Goal: Task Accomplishment & Management: Use online tool/utility

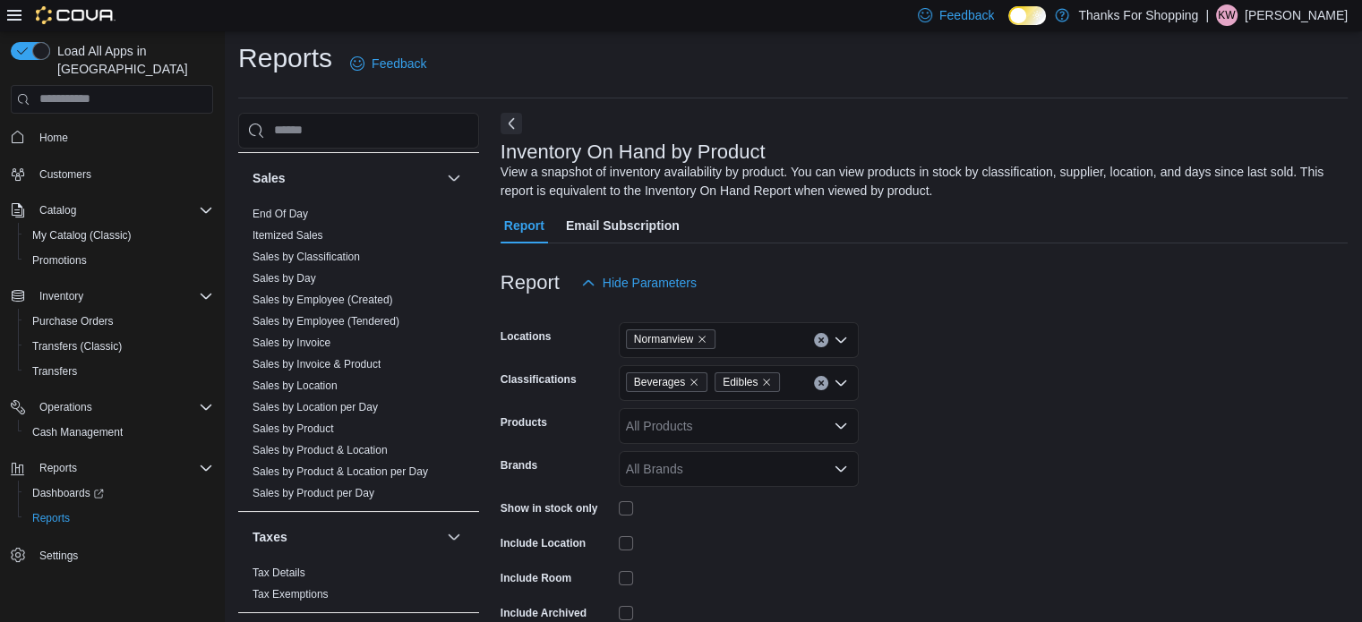
scroll to position [969, 0]
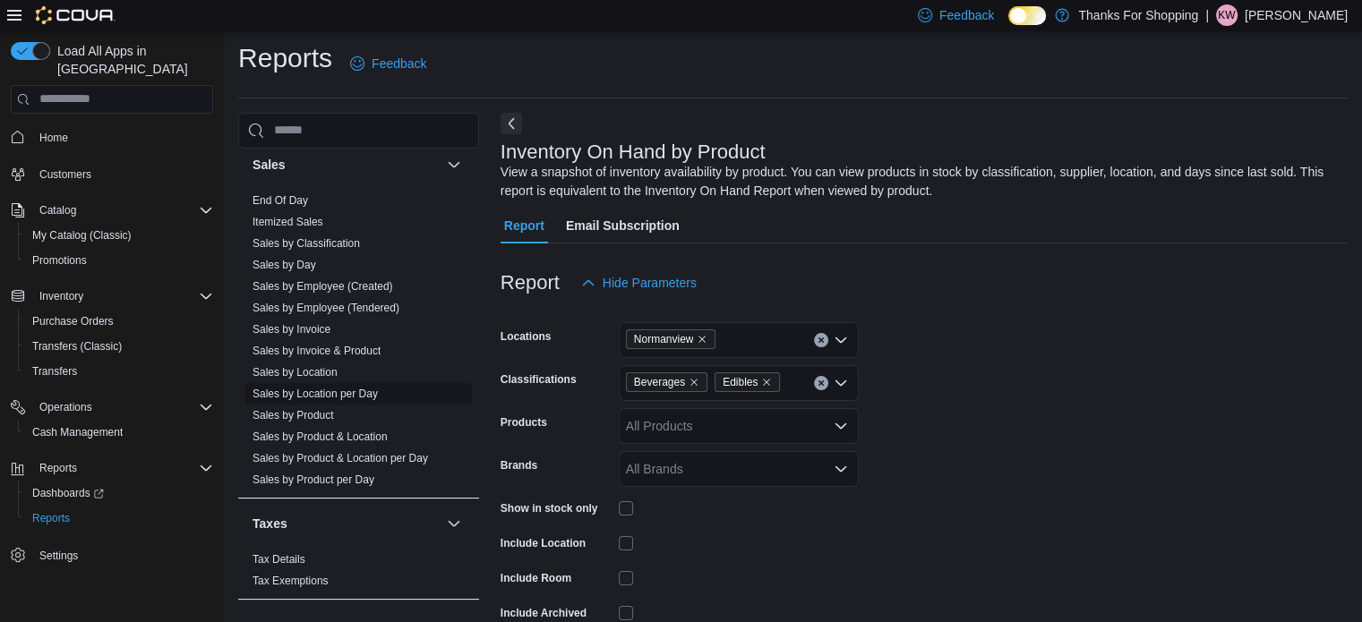
click at [314, 392] on link "Sales by Location per Day" at bounding box center [314, 394] width 125 height 13
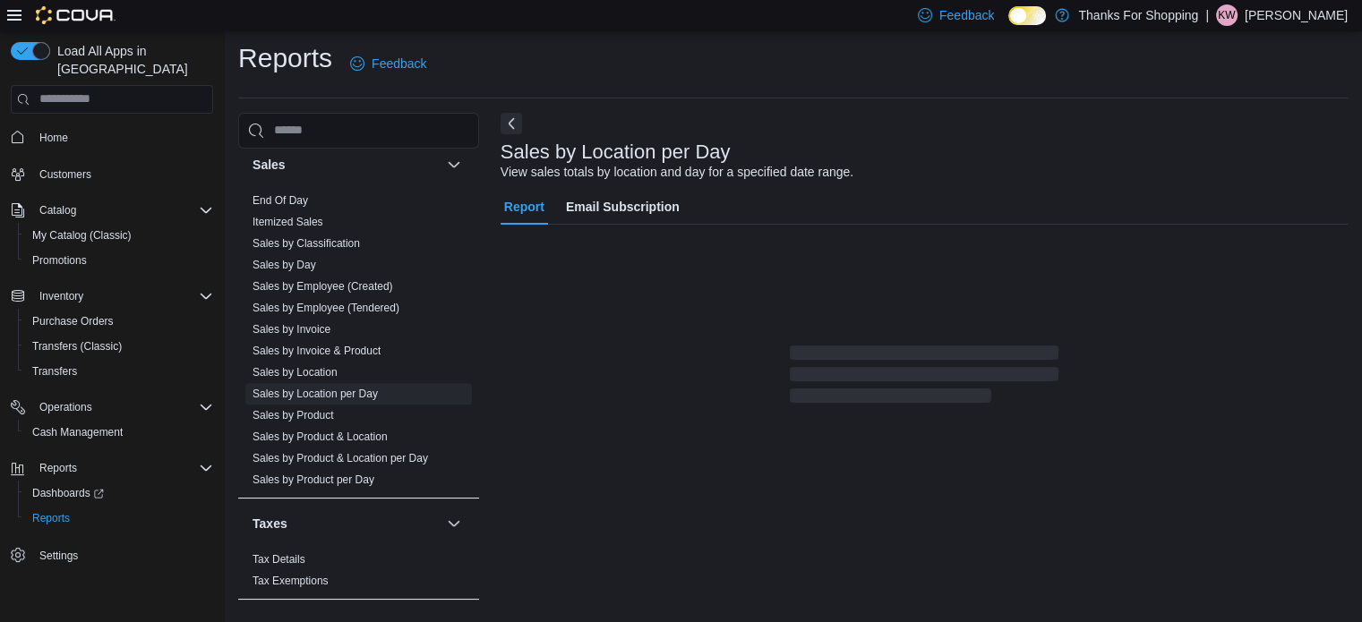
scroll to position [41, 0]
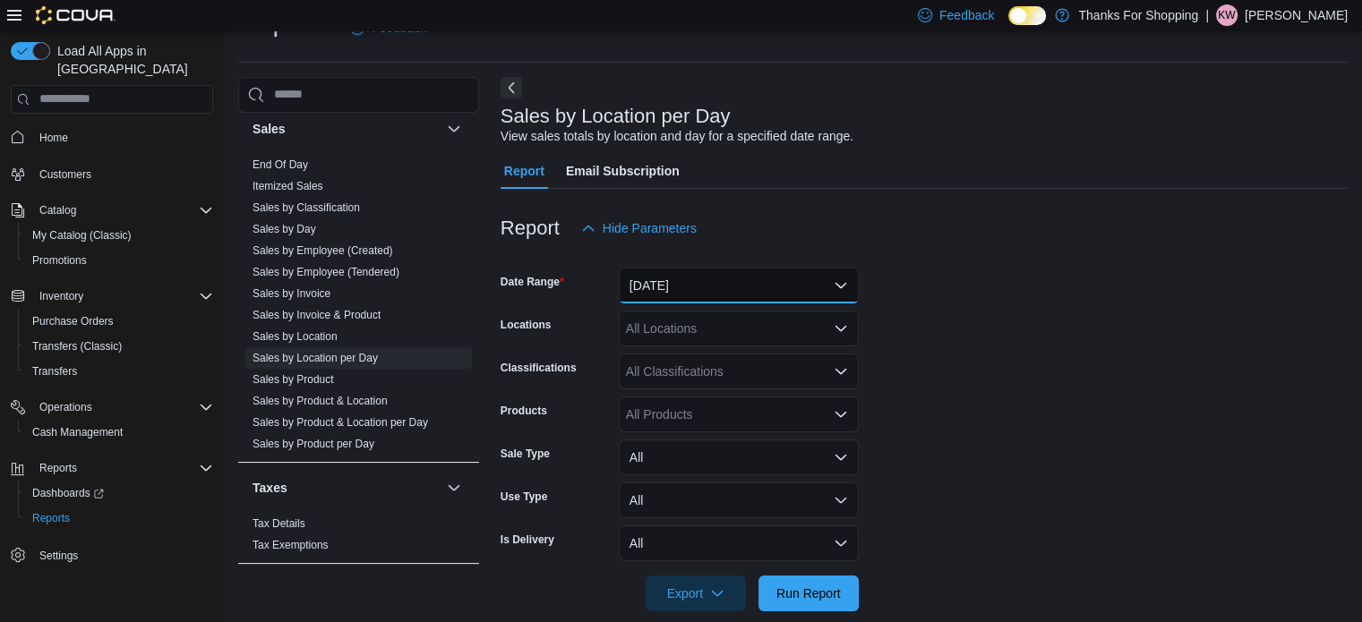
click at [701, 295] on button "[DATE]" at bounding box center [739, 286] width 240 height 36
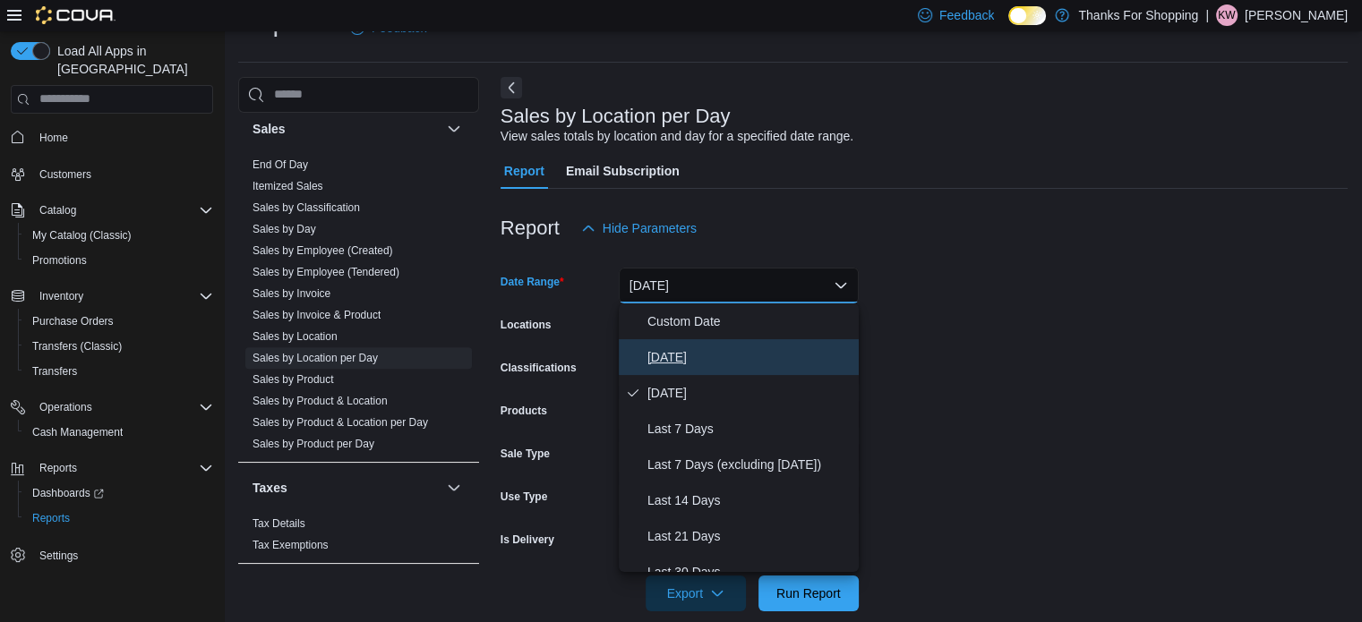
click at [679, 352] on span "[DATE]" at bounding box center [749, 356] width 204 height 21
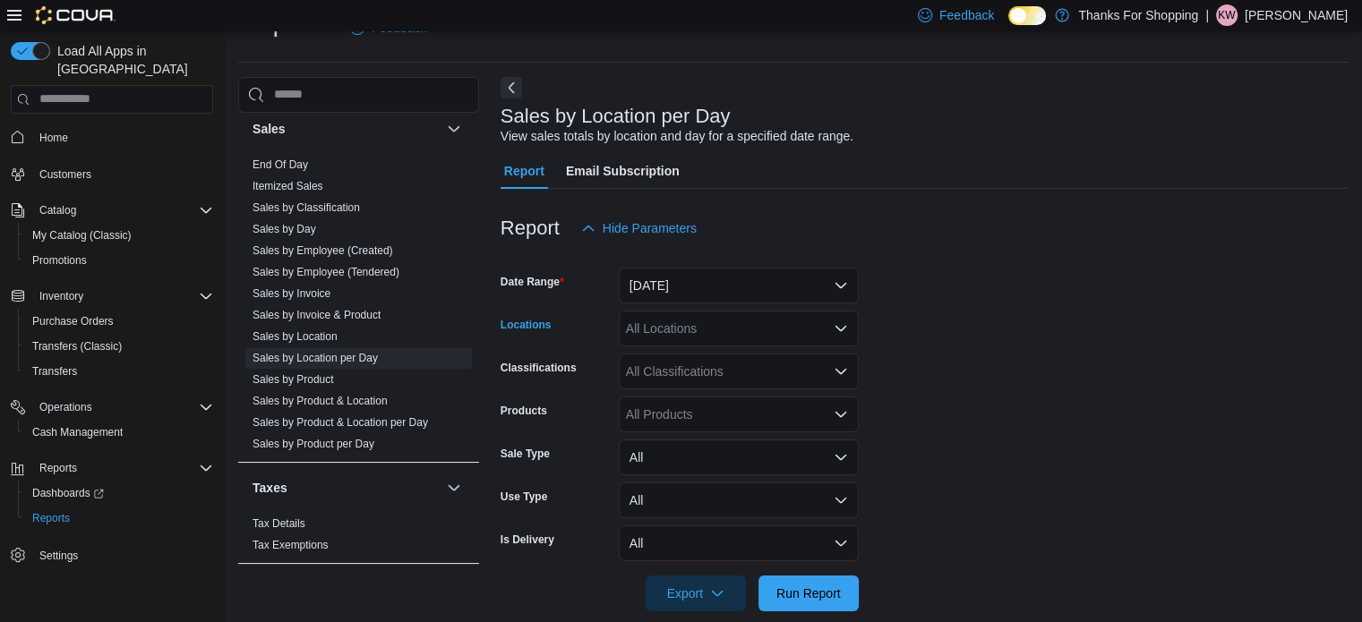
click at [676, 331] on div "All Locations" at bounding box center [739, 329] width 240 height 36
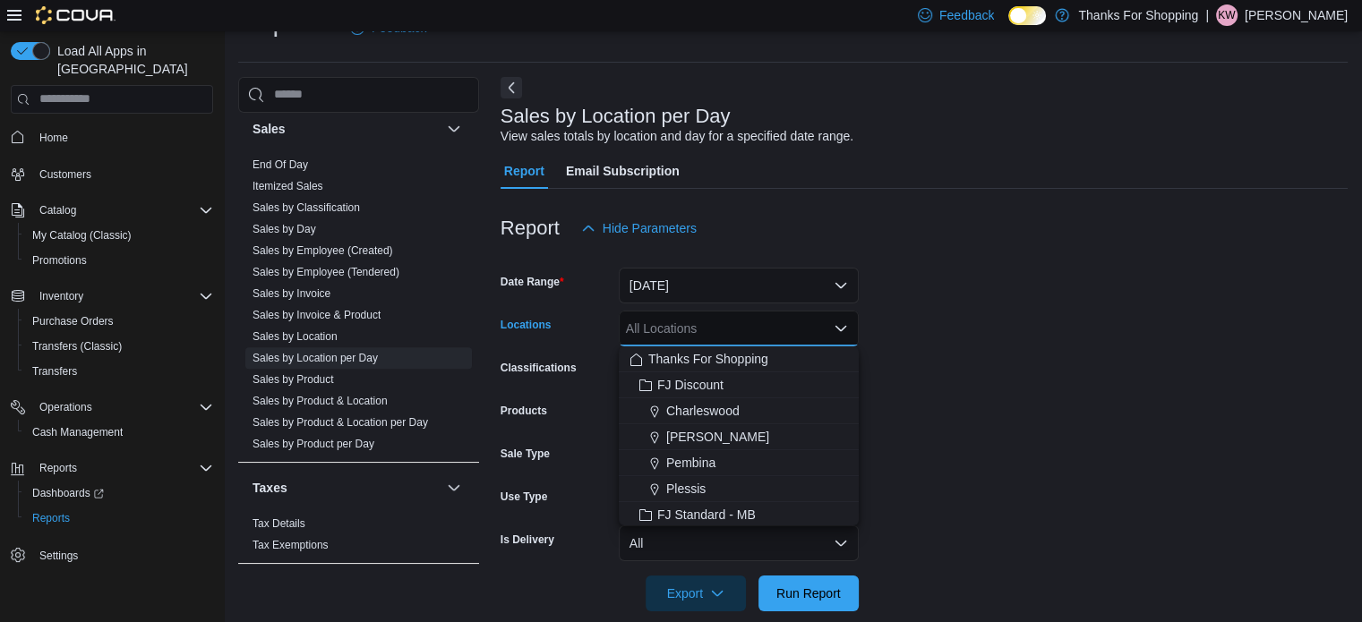
click at [1084, 252] on div at bounding box center [923, 256] width 847 height 21
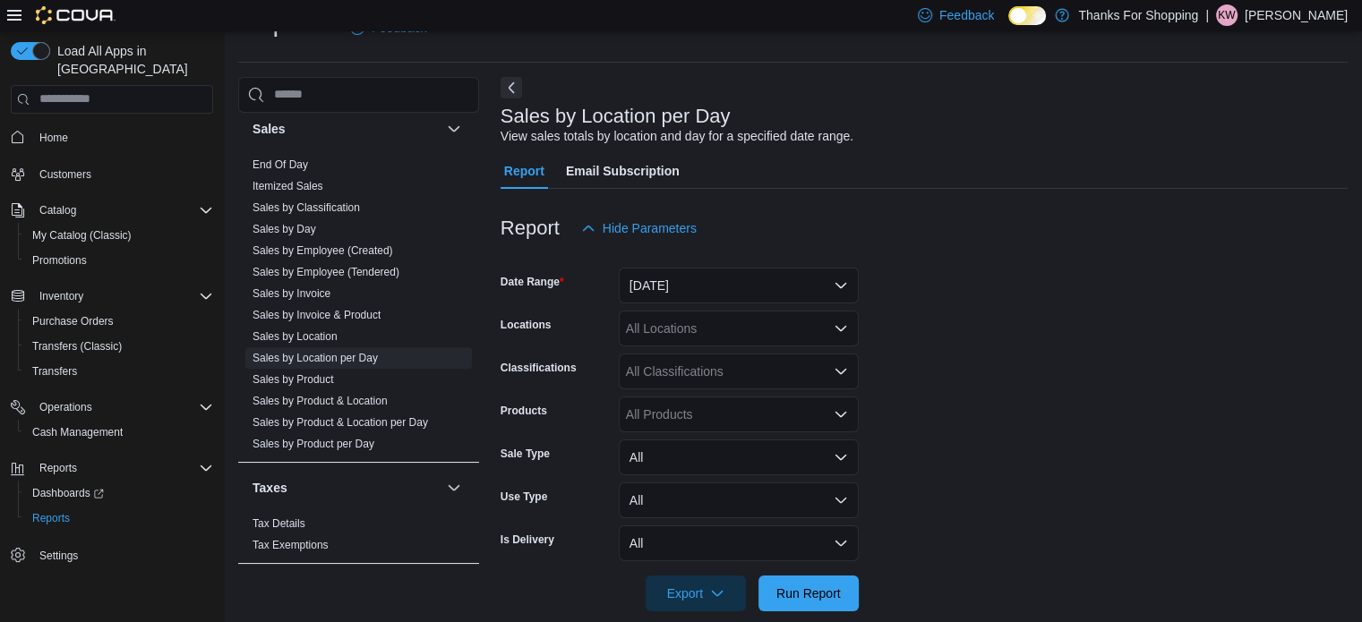
click at [751, 372] on div "All Classifications" at bounding box center [739, 372] width 240 height 36
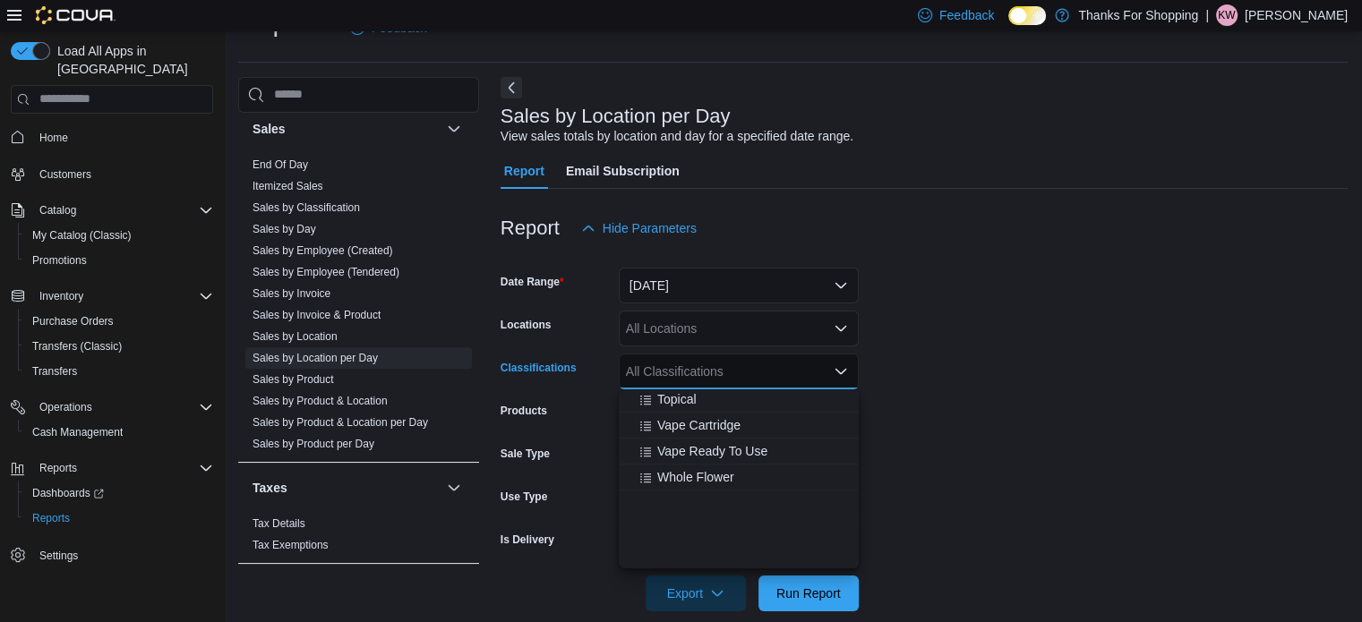
scroll to position [0, 0]
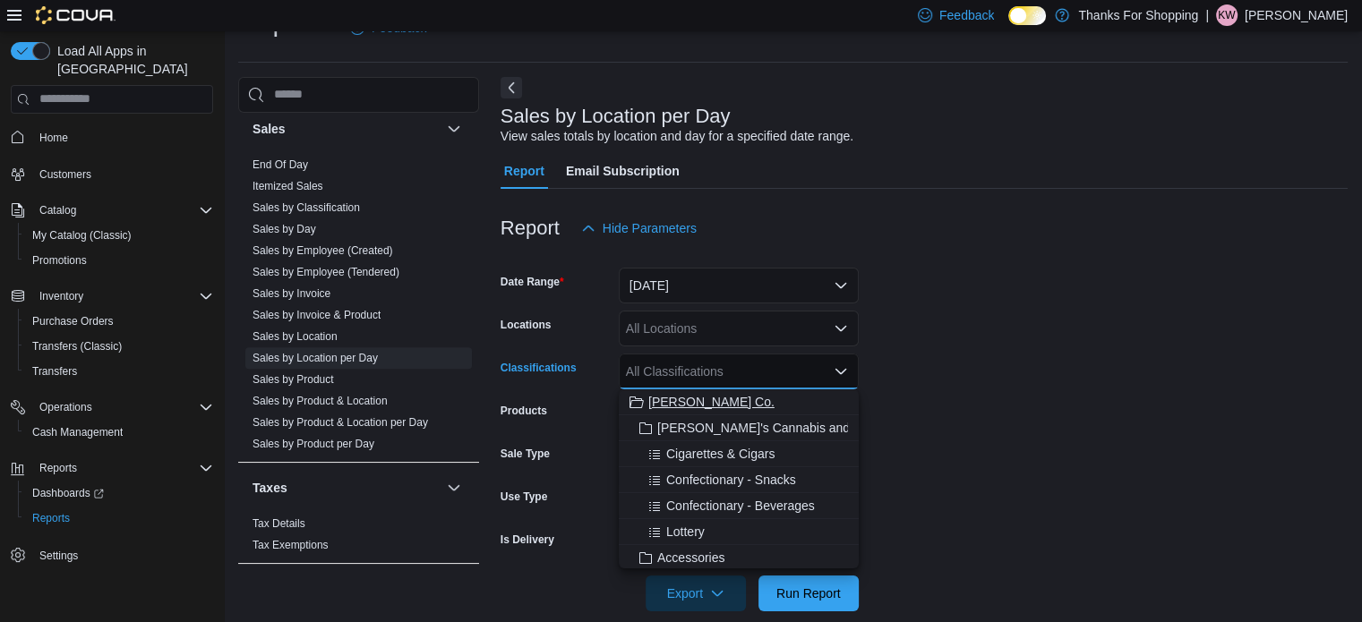
click at [743, 411] on button "[PERSON_NAME] Co." at bounding box center [739, 402] width 240 height 26
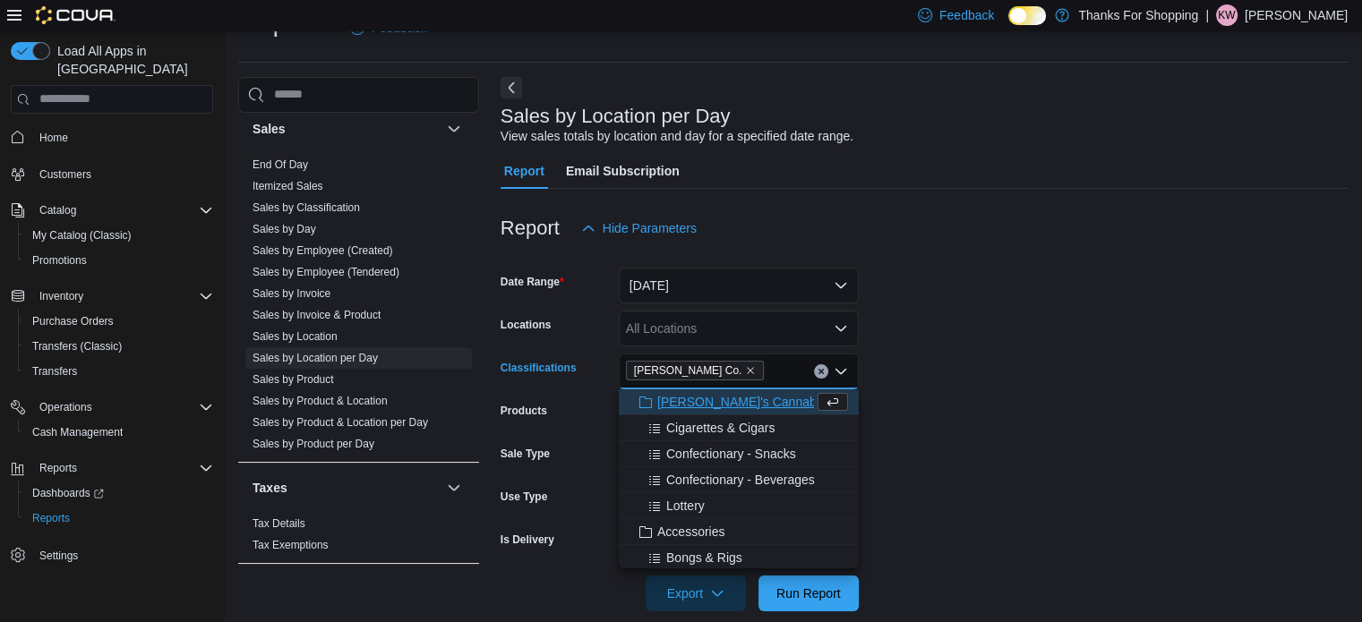
click at [759, 404] on span "[PERSON_NAME]'s Cannabis and Munchie Market" at bounding box center [800, 402] width 286 height 18
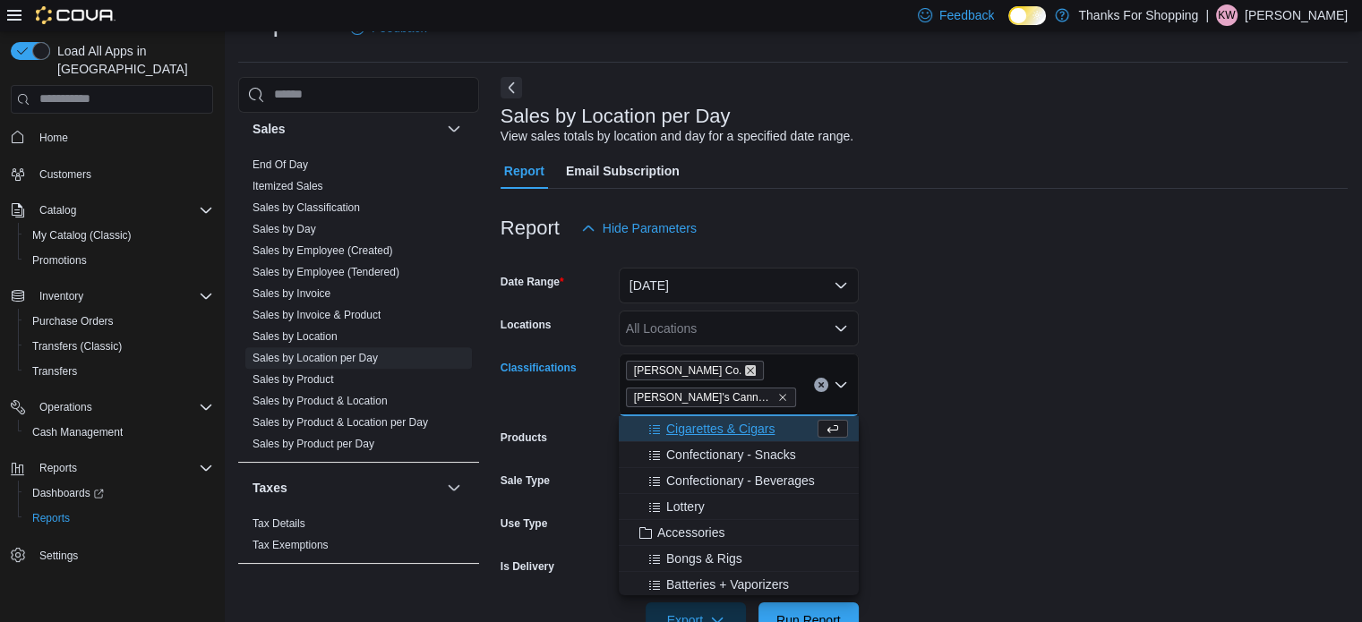
click at [756, 365] on icon "Remove Farmer Jane Cannabis Co. from selection in this group" at bounding box center [750, 370] width 11 height 11
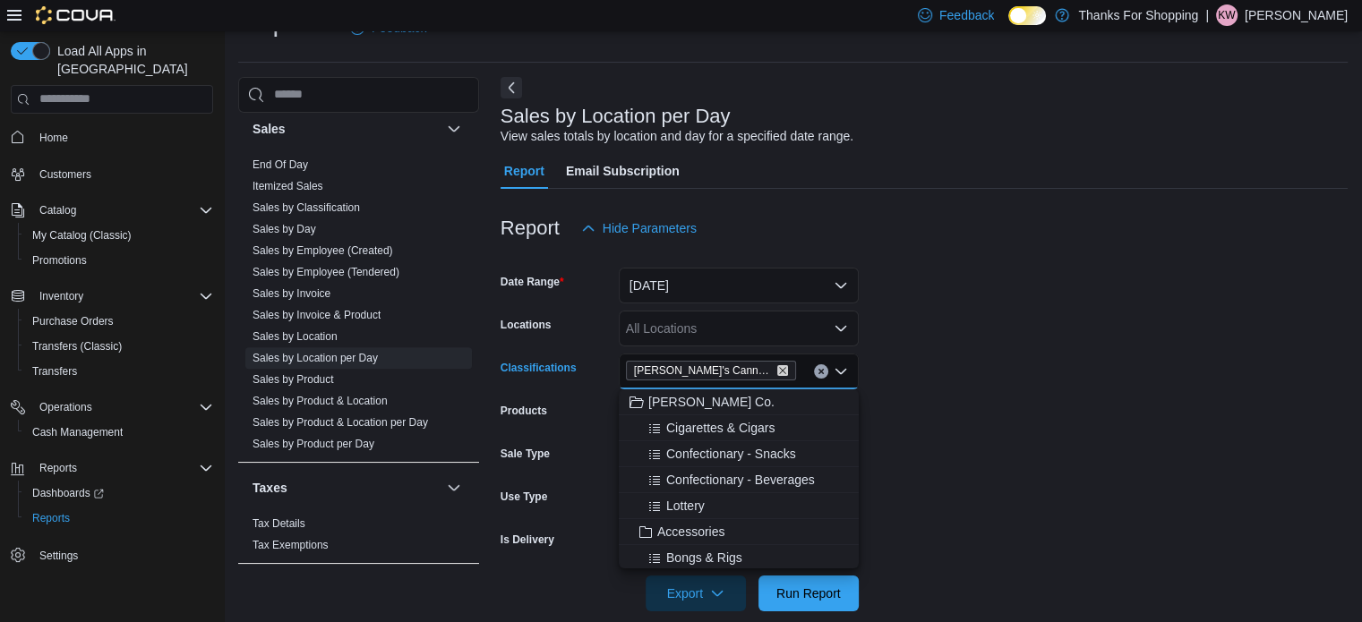
click at [778, 370] on icon "Remove Lucy's Cannabis and Munchie Market from selection in this group" at bounding box center [782, 370] width 11 height 11
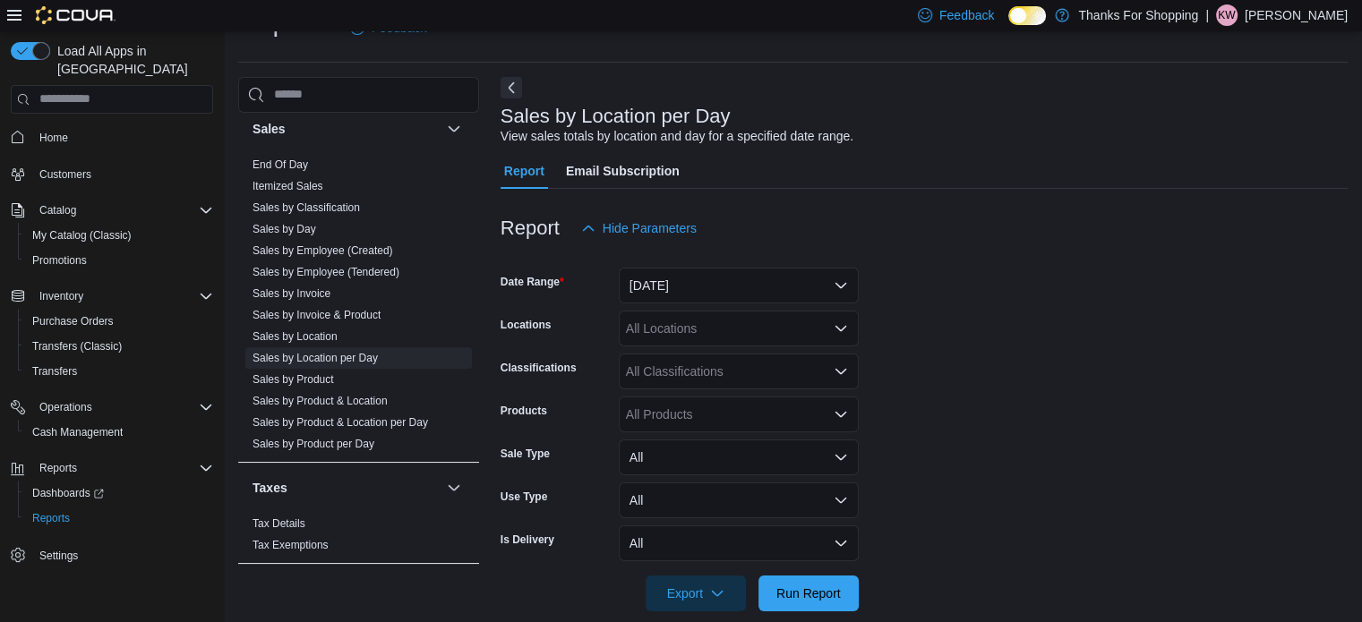
click at [1021, 400] on form "Date Range [DATE] Locations All Locations Classifications All Classifications P…" at bounding box center [923, 428] width 847 height 365
click at [799, 599] on span "Run Report" at bounding box center [808, 594] width 64 height 18
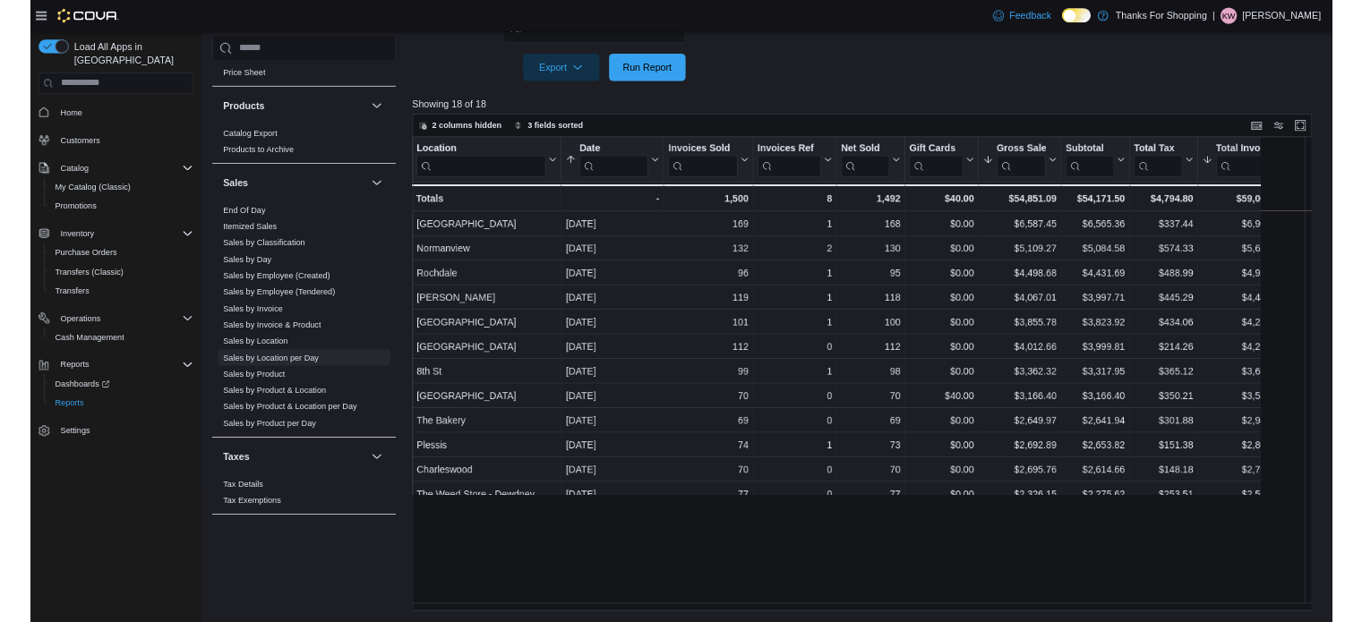
scroll to position [824, 0]
